Goal: Find specific page/section: Find specific page/section

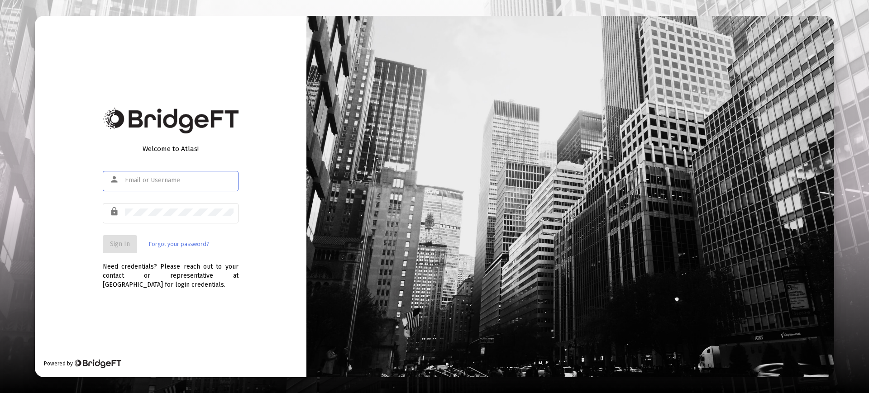
click at [153, 177] on input "text" at bounding box center [179, 180] width 109 height 7
type input "[EMAIL_ADDRESS][DOMAIN_NAME]"
click at [124, 242] on span "Sign In" at bounding box center [120, 244] width 20 height 8
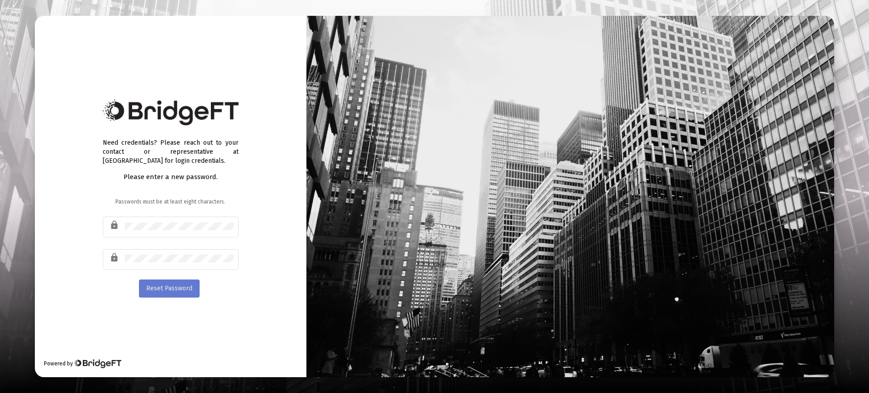
click at [171, 289] on span "Reset Password" at bounding box center [169, 289] width 46 height 8
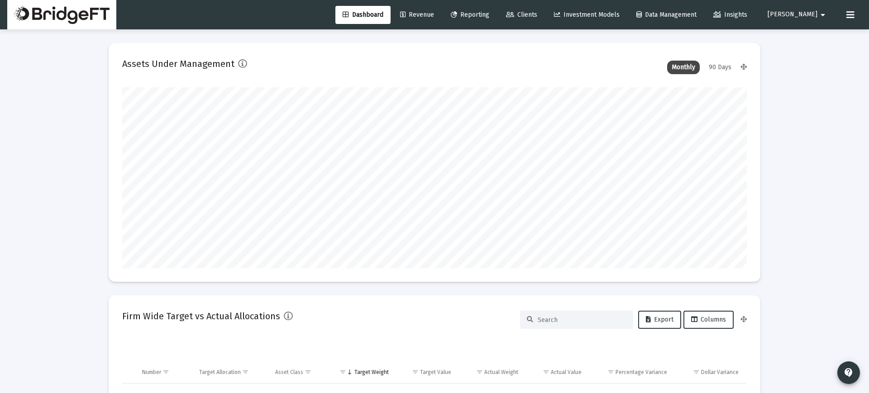
scroll to position [181, 336]
type input "[DATE]"
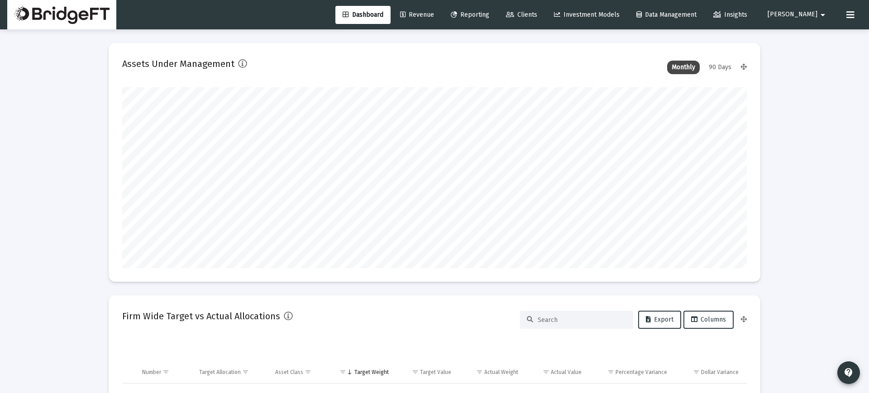
click at [800, 12] on span "[PERSON_NAME]" at bounding box center [792, 15] width 50 height 8
click at [812, 58] on button "Logout" at bounding box center [814, 60] width 54 height 22
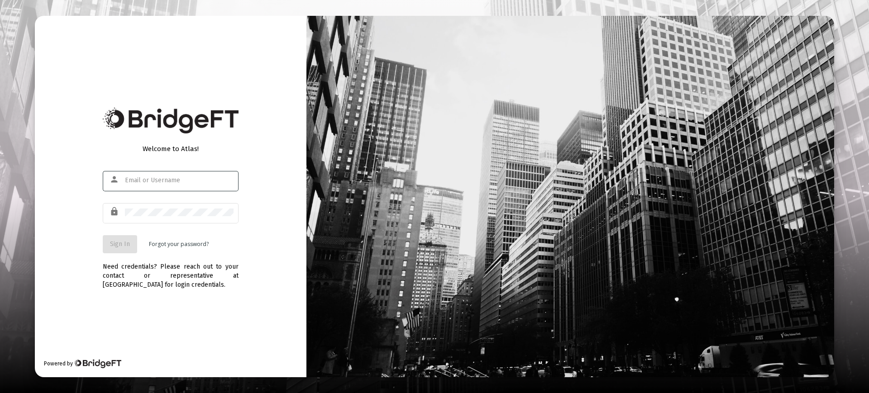
click at [161, 174] on div at bounding box center [179, 180] width 109 height 22
click at [162, 177] on input "text" at bounding box center [179, 180] width 109 height 7
type input "[EMAIL_ADDRESS][DOMAIN_NAME]"
click at [120, 246] on span "Sign In" at bounding box center [120, 244] width 20 height 8
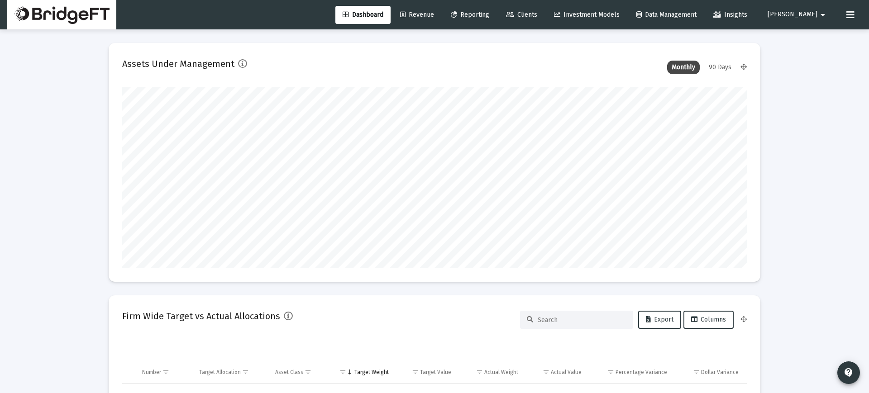
scroll to position [181, 336]
click at [537, 14] on span "Clients" at bounding box center [521, 15] width 31 height 8
